Goal: Entertainment & Leisure: Consume media (video, audio)

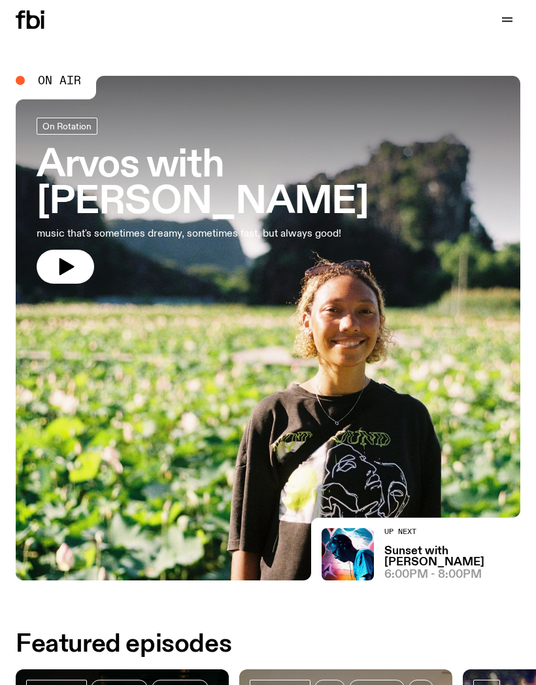
click at [49, 250] on button "button" at bounding box center [66, 267] width 58 height 34
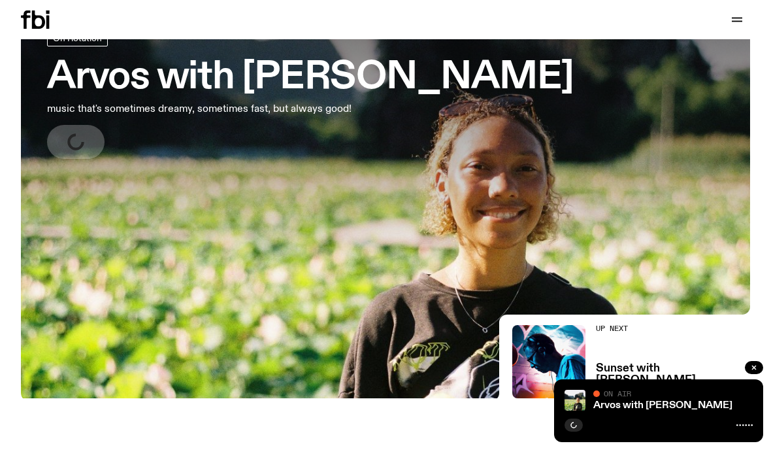
scroll to position [78, 0]
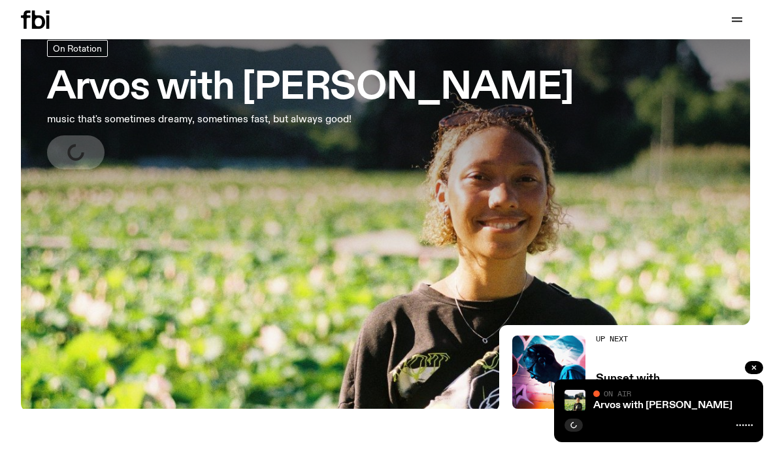
click at [735, 27] on button "button" at bounding box center [737, 19] width 26 height 18
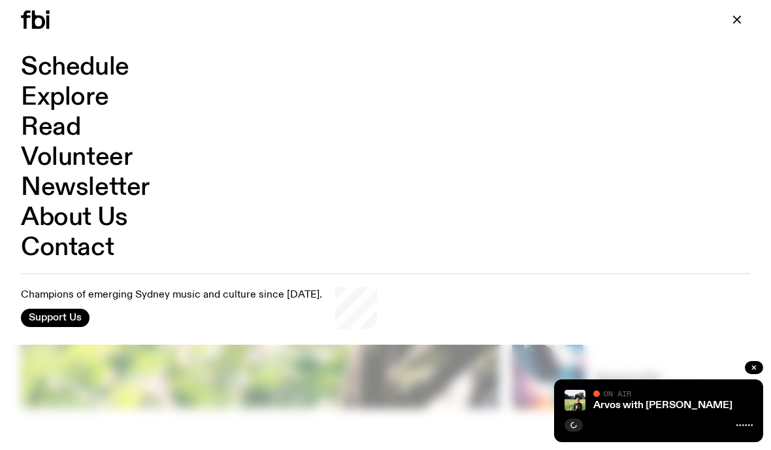
click at [103, 68] on link "Schedule" at bounding box center [75, 67] width 109 height 25
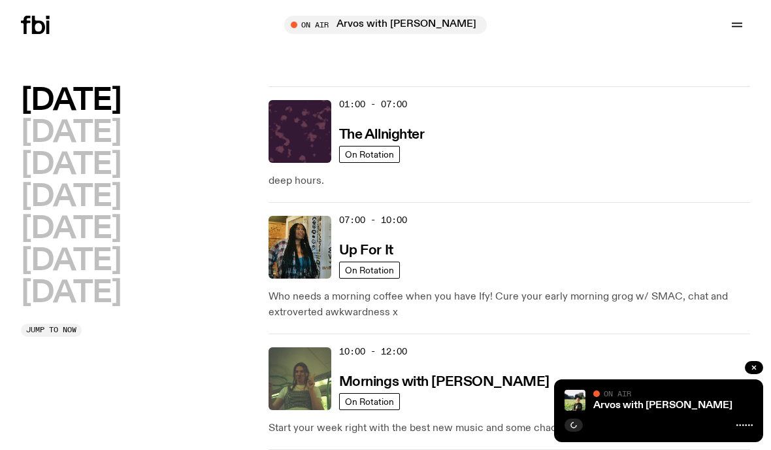
click at [56, 285] on h2 "[DATE]" at bounding box center [71, 292] width 100 height 29
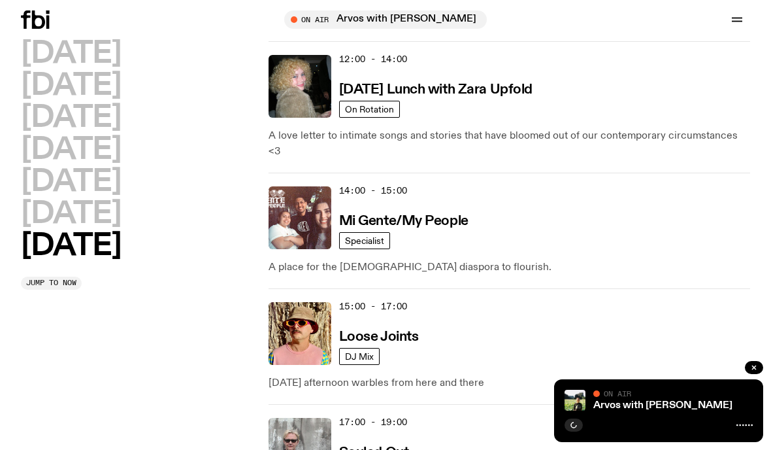
scroll to position [771, 0]
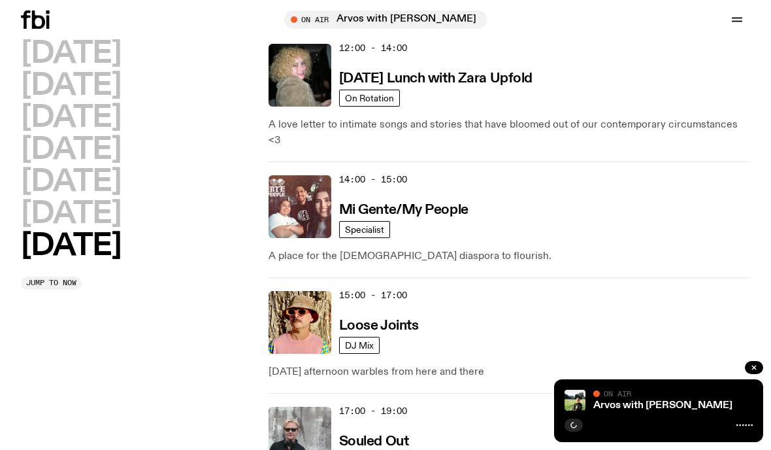
click at [299, 309] on img at bounding box center [300, 322] width 63 height 63
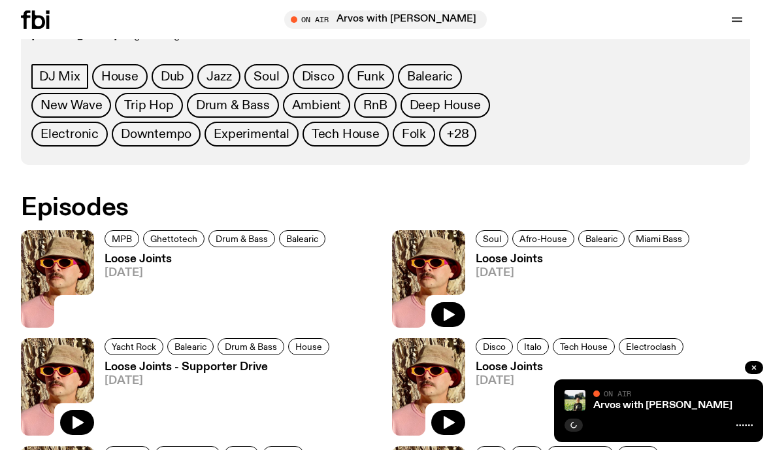
scroll to position [594, 0]
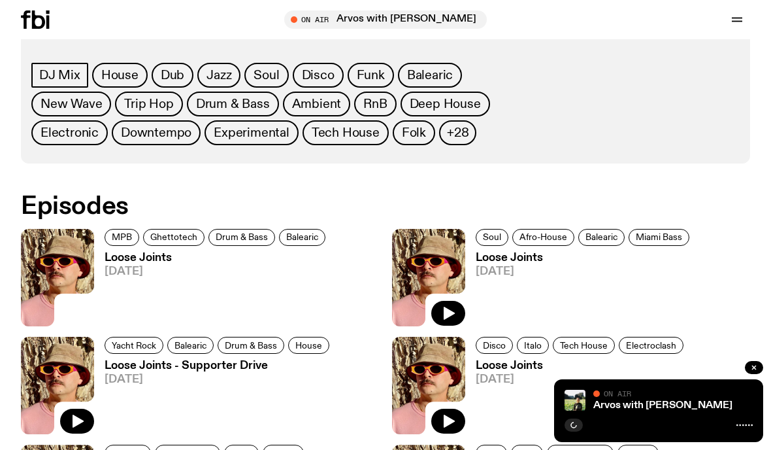
click at [448, 307] on icon "button" at bounding box center [449, 313] width 16 height 16
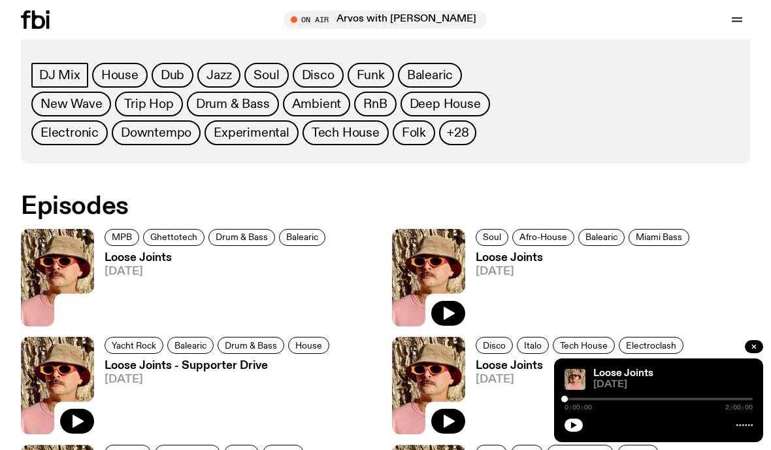
click at [452, 311] on icon "button" at bounding box center [449, 313] width 16 height 16
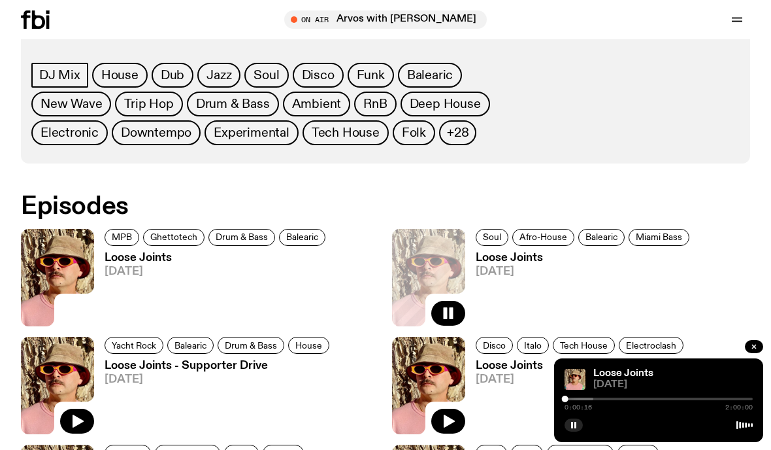
click at [755, 353] on button "button" at bounding box center [754, 346] width 18 height 13
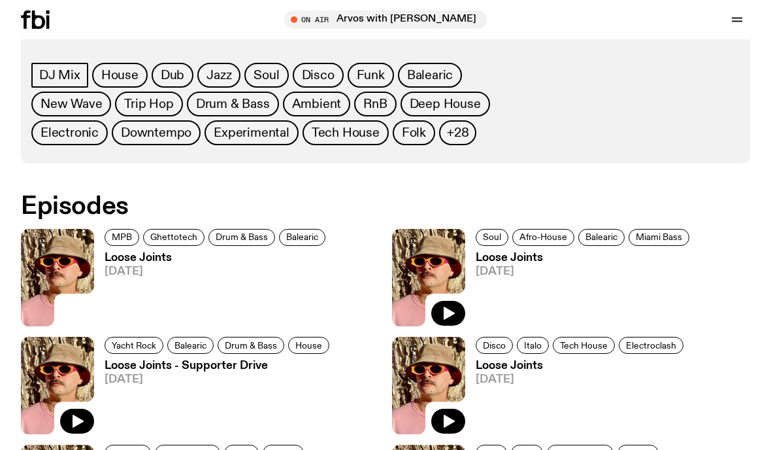
click at [418, 12] on div "Tune in live" at bounding box center [385, 19] width 203 height 18
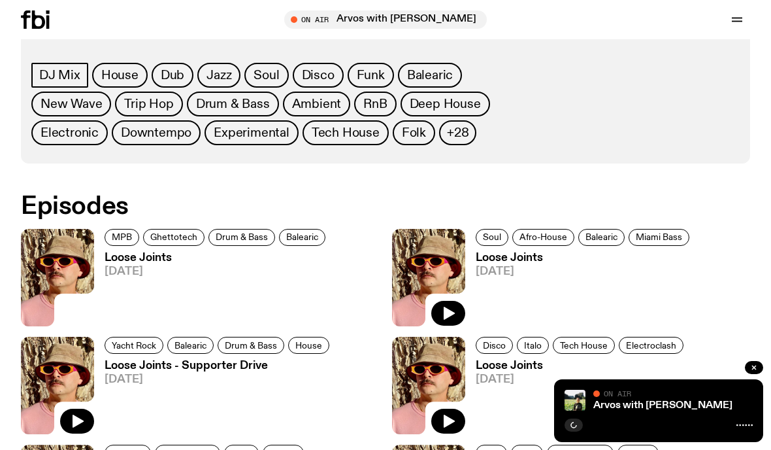
click at [448, 317] on icon "button" at bounding box center [449, 313] width 11 height 13
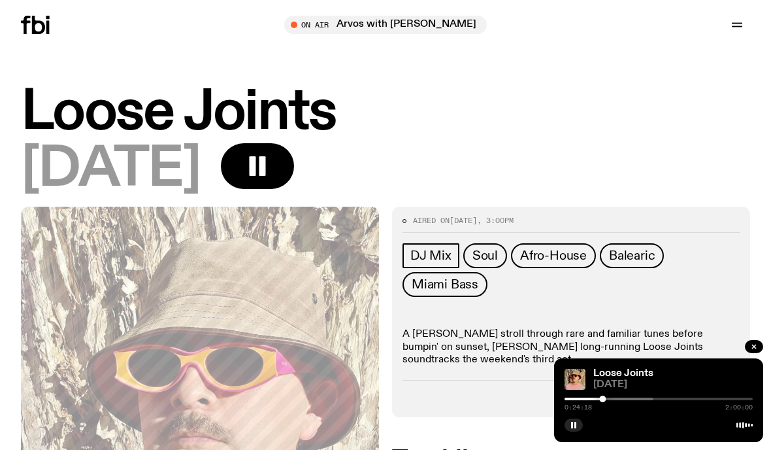
click at [451, 22] on span "Tune in live" at bounding box center [390, 25] width 182 height 10
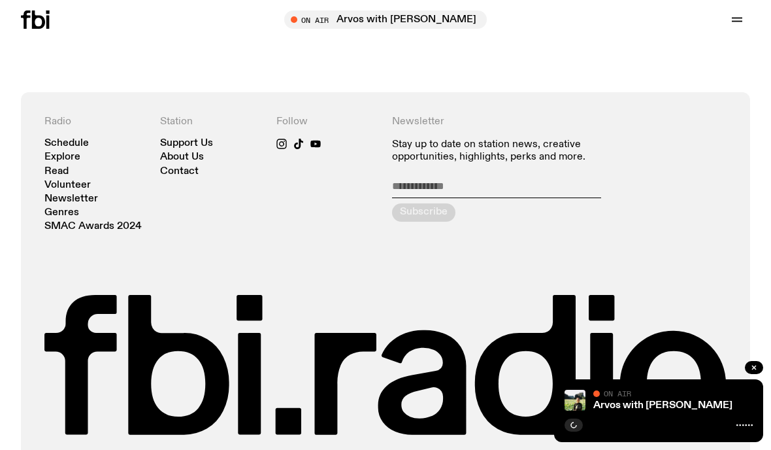
scroll to position [1269, 0]
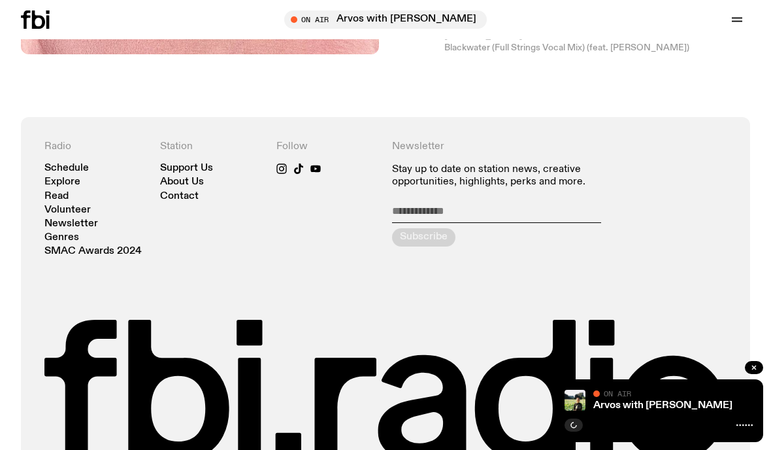
click at [189, 192] on link "Contact" at bounding box center [179, 197] width 39 height 10
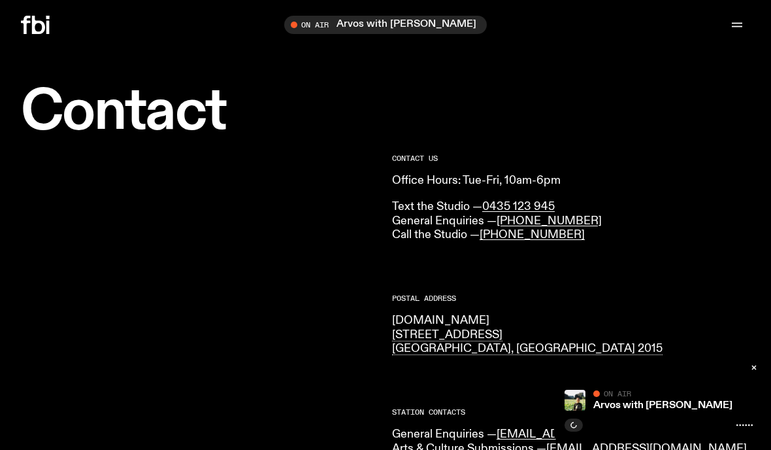
click at [733, 18] on icon "button" at bounding box center [738, 25] width 16 height 16
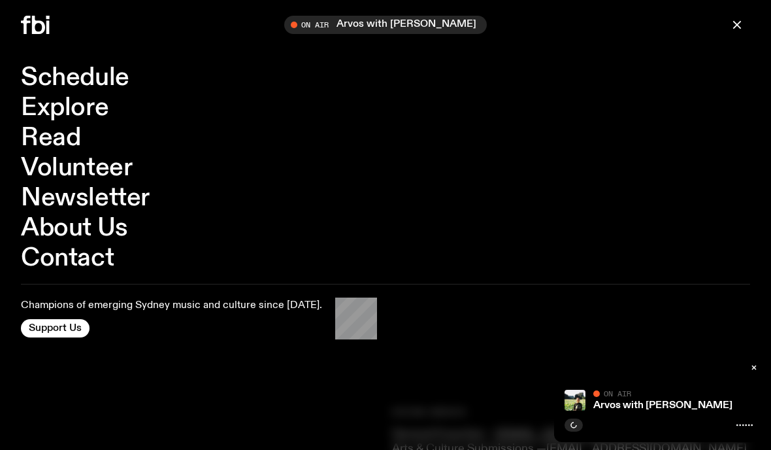
click at [44, 76] on link "Schedule" at bounding box center [75, 77] width 109 height 25
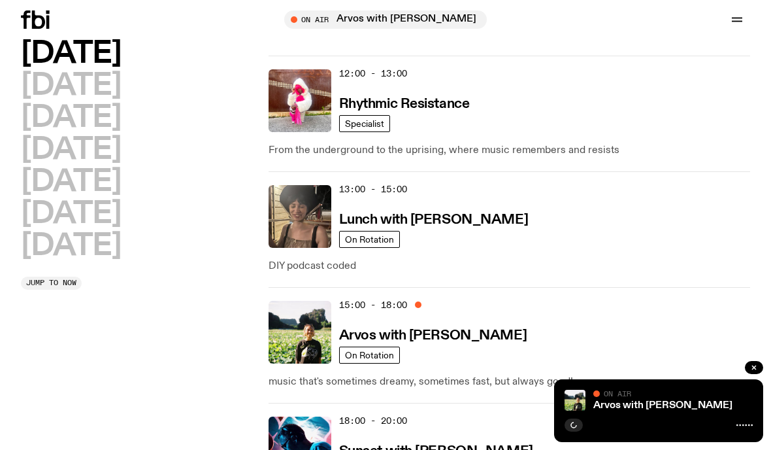
scroll to position [572, 0]
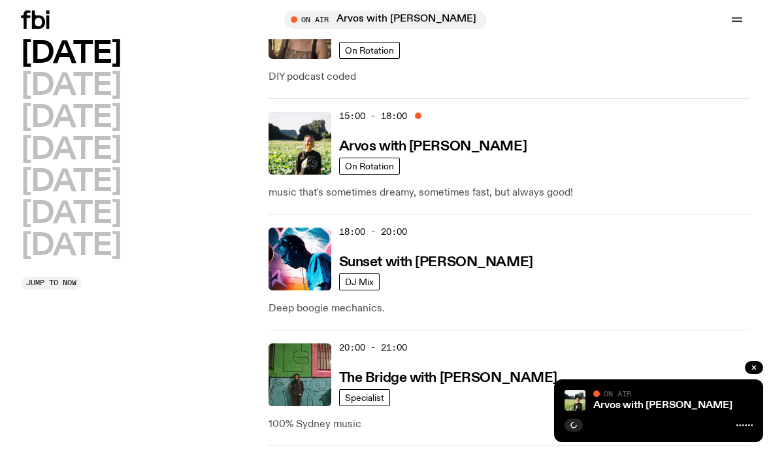
click at [290, 258] on img at bounding box center [300, 258] width 63 height 63
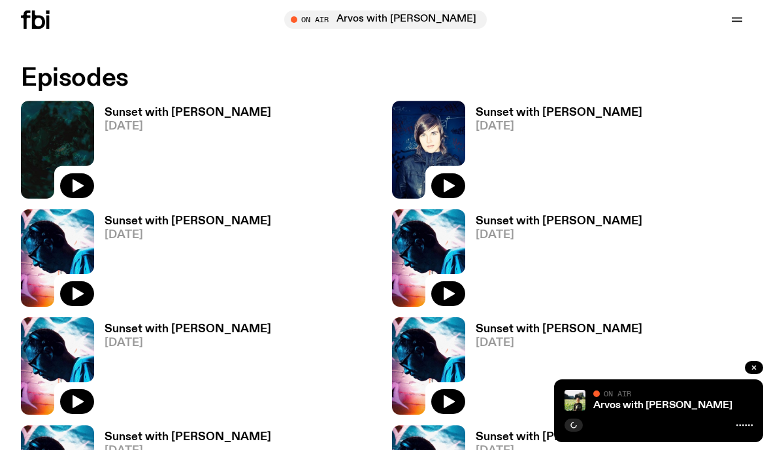
scroll to position [719, 0]
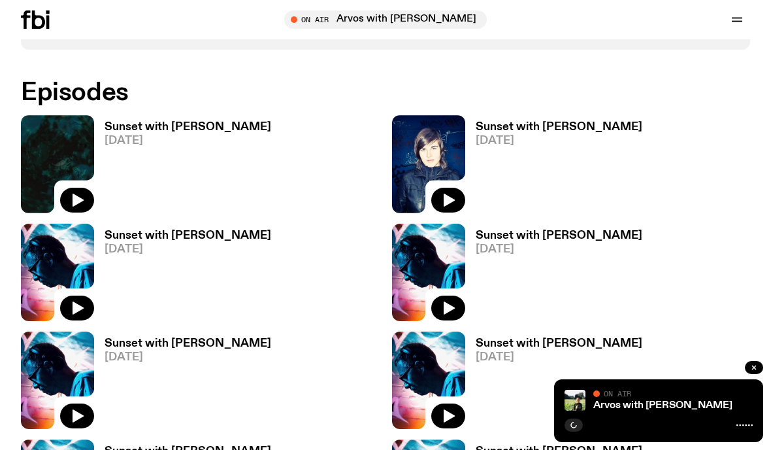
click at [341, 17] on span "Tune in live" at bounding box center [390, 19] width 182 height 10
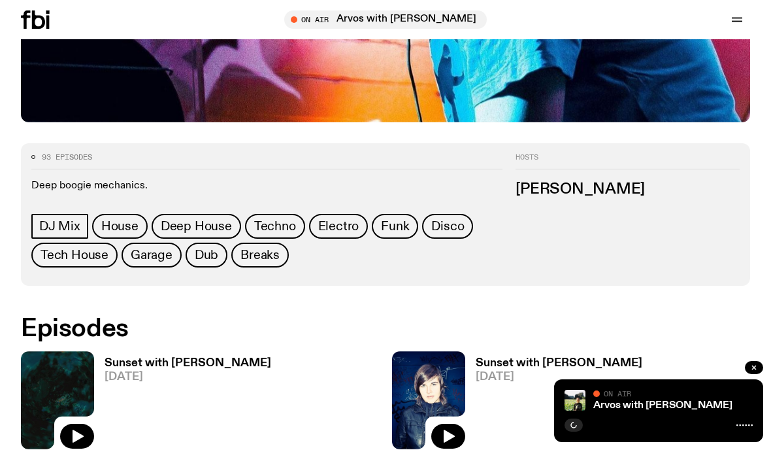
scroll to position [392, 0]
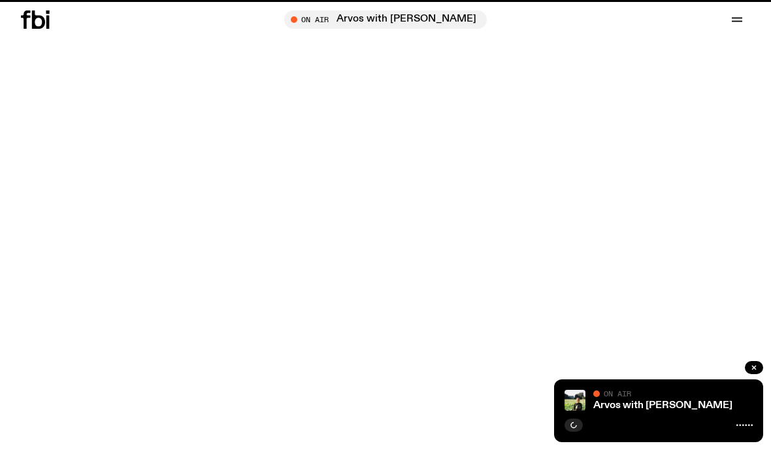
scroll to position [572, 0]
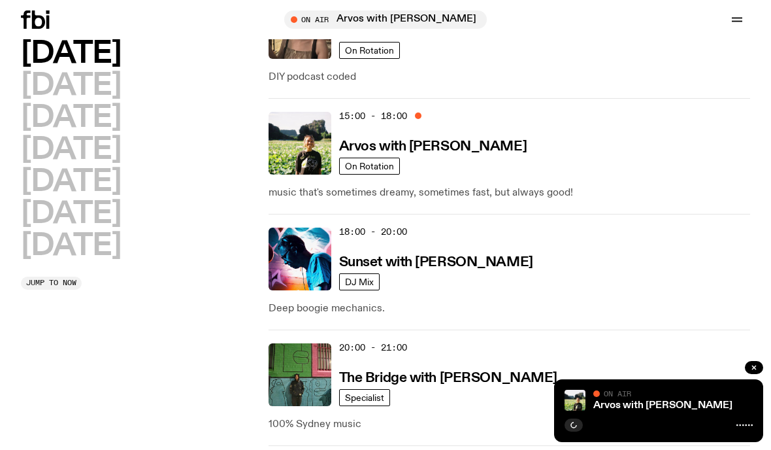
click at [288, 149] on img at bounding box center [300, 143] width 63 height 63
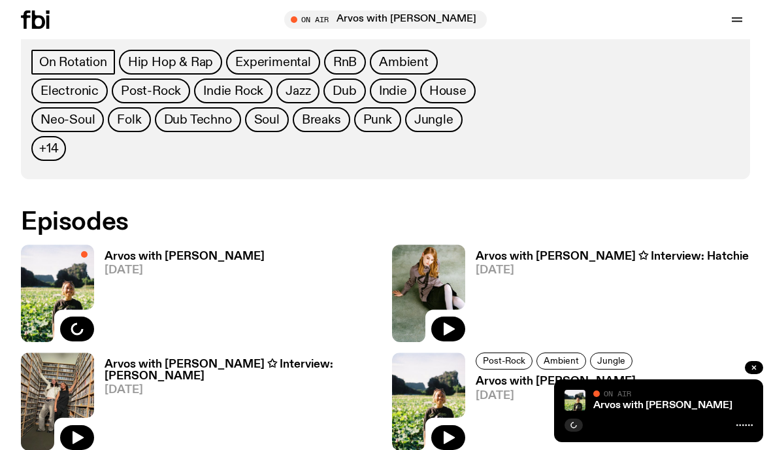
scroll to position [722, 0]
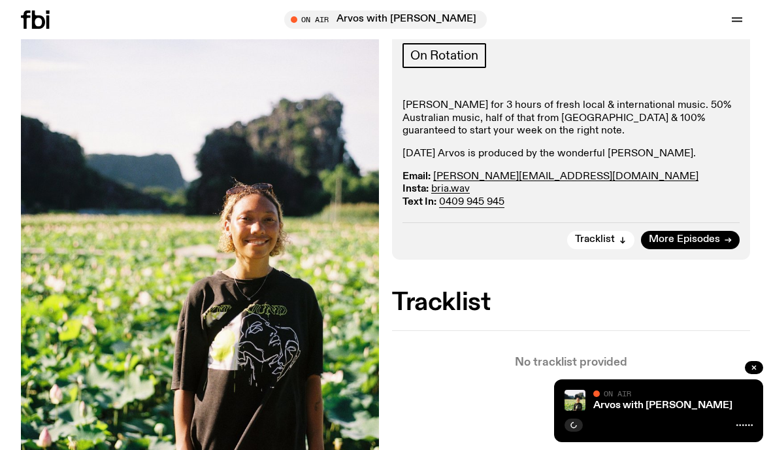
scroll to position [243, 0]
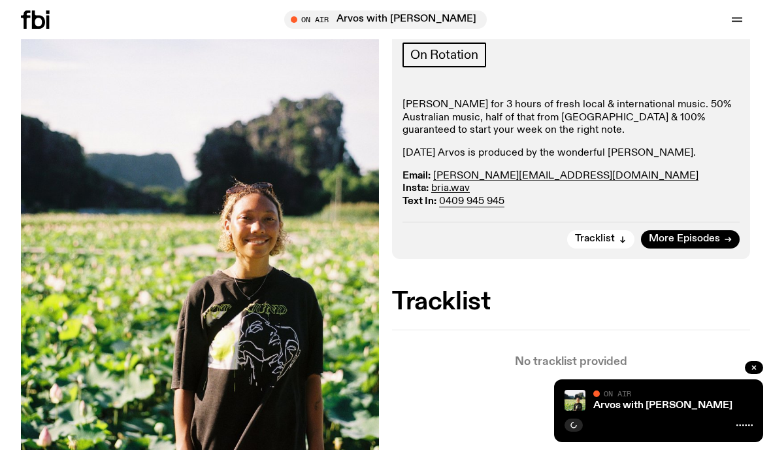
click at [754, 374] on button "button" at bounding box center [754, 367] width 18 height 13
